Goal: Task Accomplishment & Management: Use online tool/utility

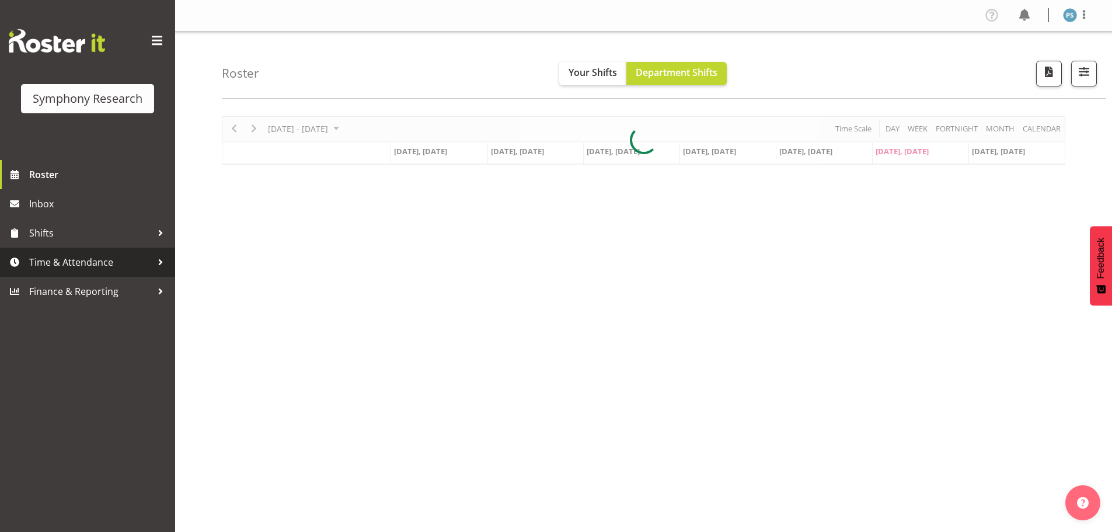
click at [54, 259] on span "Time & Attendance" at bounding box center [90, 262] width 123 height 18
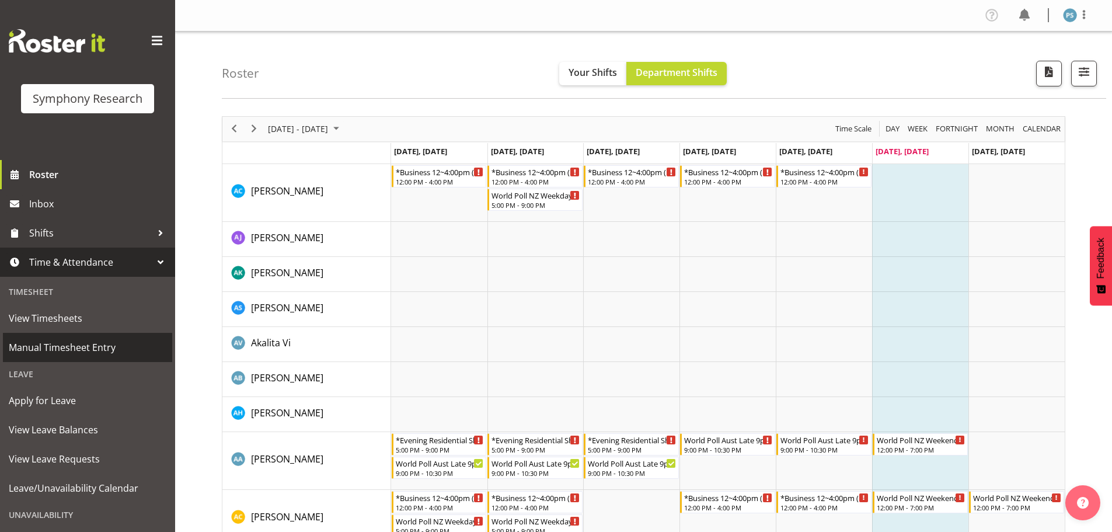
click at [76, 352] on span "Manual Timesheet Entry" at bounding box center [88, 348] width 158 height 18
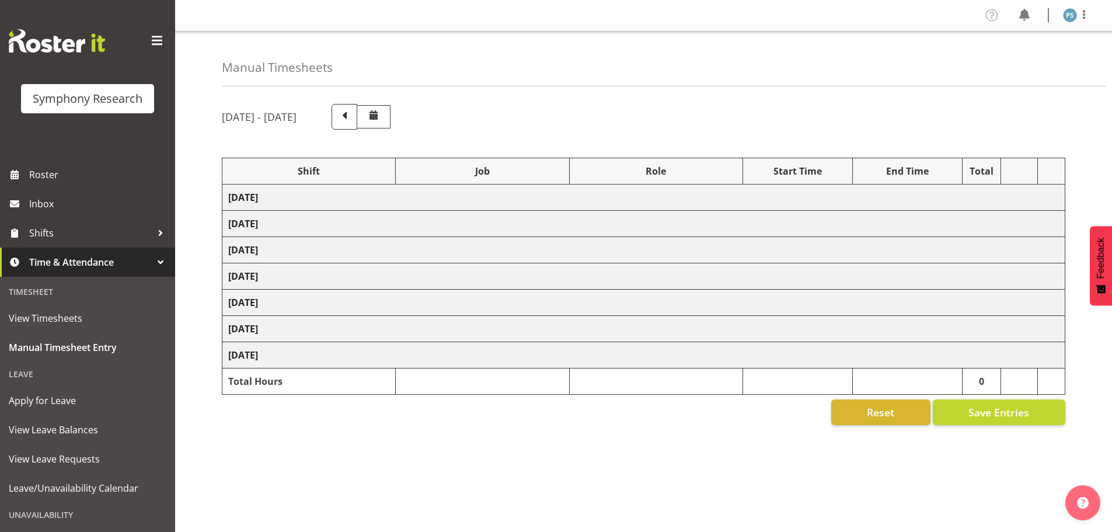
select select "4583"
select select "10527"
select select "4583"
select select "10499"
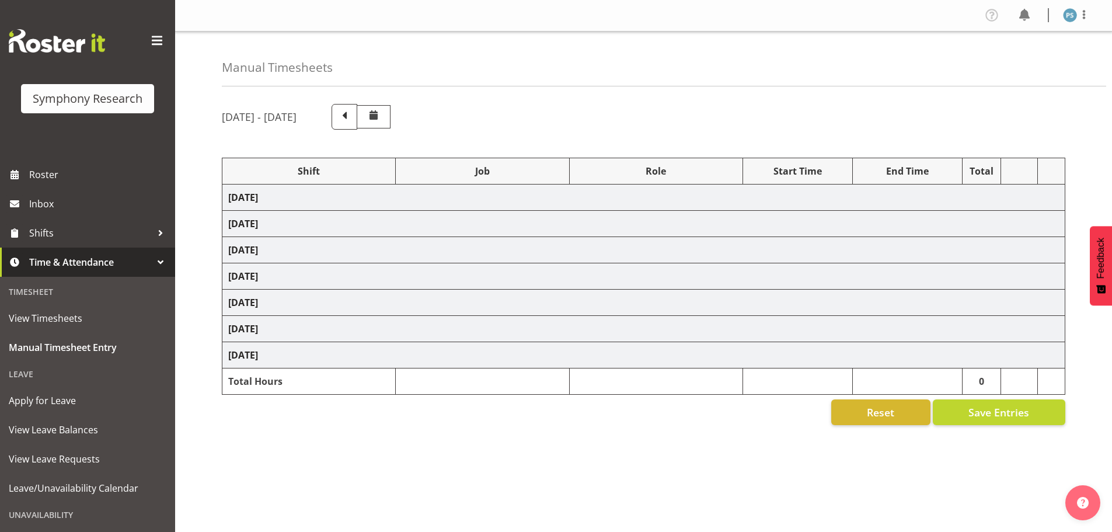
select select "4583"
select select "10527"
select select "4583"
select select "10499"
select select "4583"
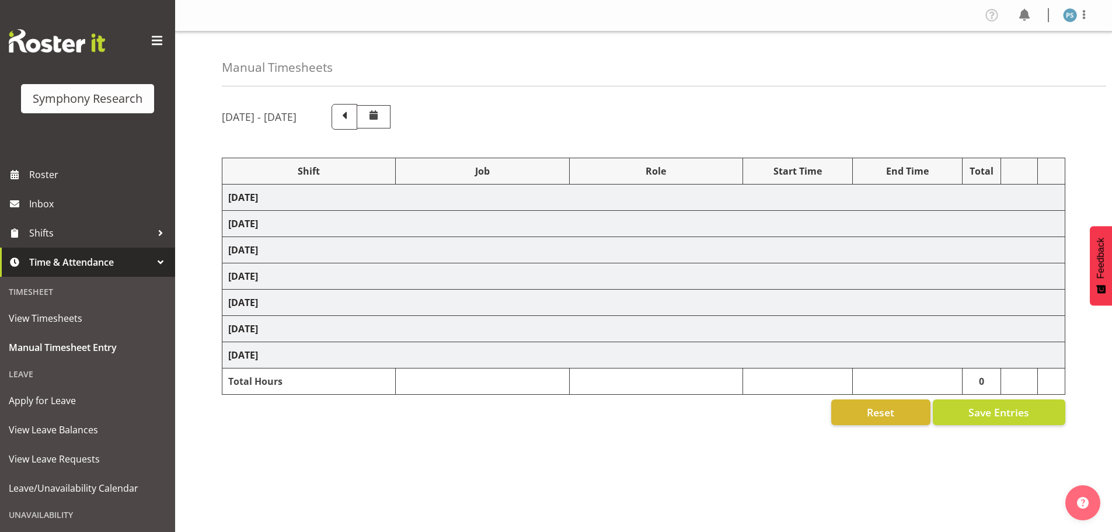
select select "4583"
select select "10527"
select select "4583"
select select "10499"
select select "4583"
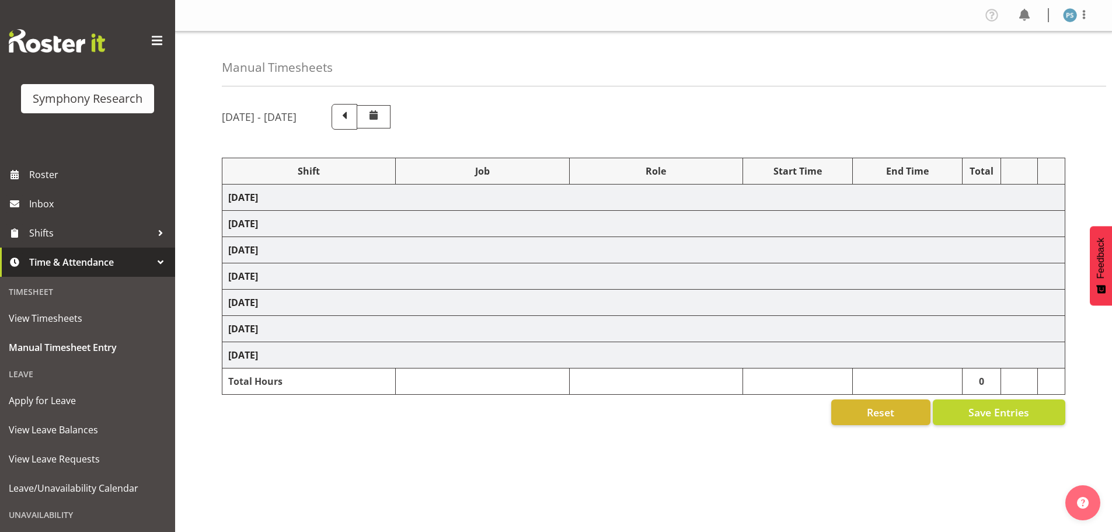
select select "4583"
select select "10527"
select select "4583"
select select "10527"
select select "4583"
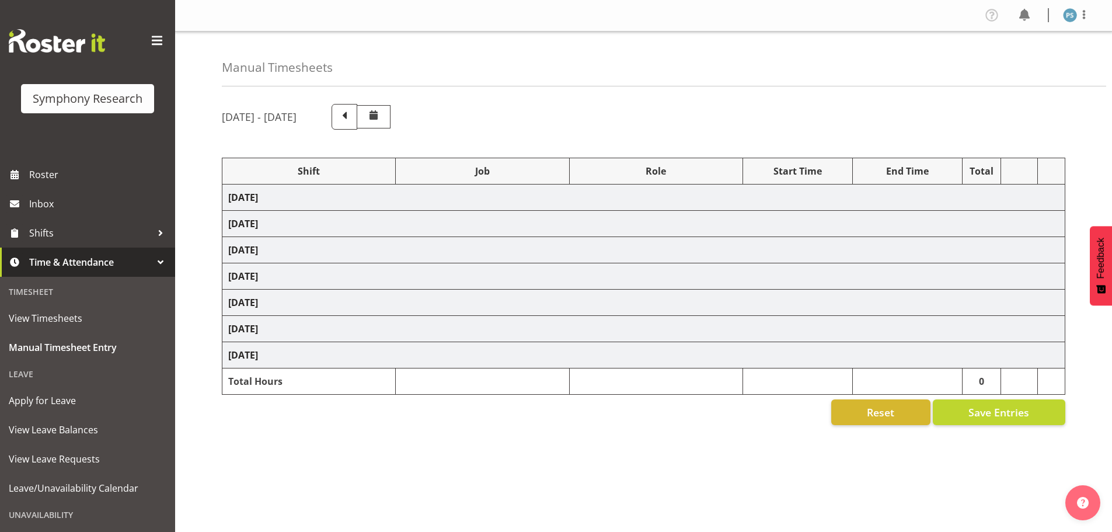
select select "10527"
select select "4583"
select select "10499"
select select "19170"
select select "10527"
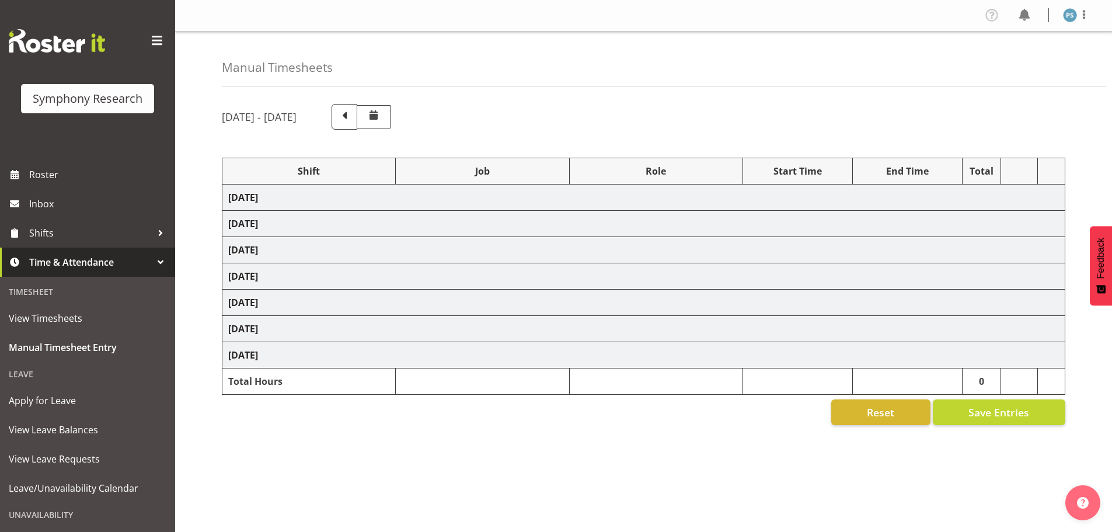
select select "19170"
select select "10499"
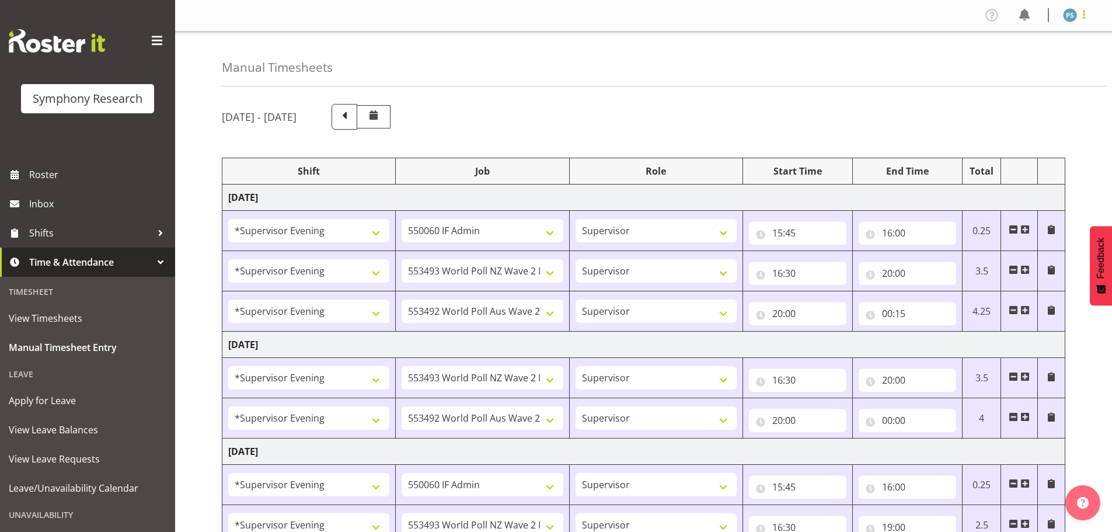
click at [1084, 19] on span at bounding box center [1084, 15] width 14 height 14
click at [1049, 64] on link "Log Out" at bounding box center [1035, 61] width 112 height 21
